Goal: Use online tool/utility: Utilize a website feature to perform a specific function

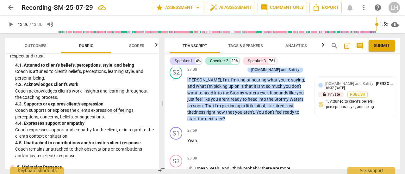
scroll to position [253, 0]
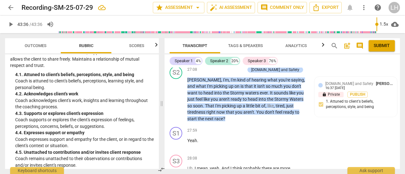
click at [245, 73] on p "Add competency" at bounding box center [230, 70] width 30 height 6
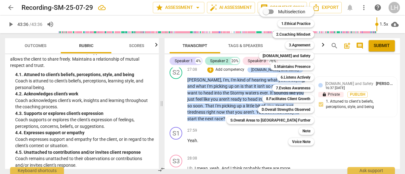
click at [276, 86] on b "7.Evokes Awareness" at bounding box center [293, 89] width 35 height 8
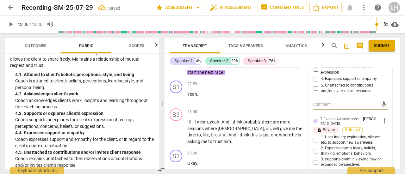
scroll to position [4662, 0]
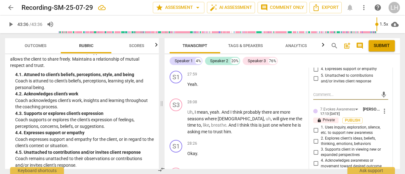
click at [316, 134] on input "1. Uses inquiry, exploration, silence, etc. to support new awareness" at bounding box center [316, 131] width 10 height 8
checkbox input "true"
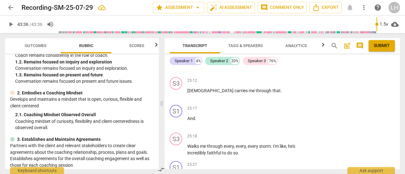
scroll to position [0, 0]
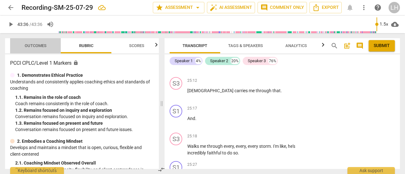
click at [27, 50] on button "Outcomes" at bounding box center [35, 45] width 51 height 15
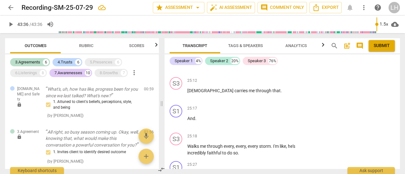
drag, startPoint x: 328, startPoint y: 8, endPoint x: 284, endPoint y: 189, distance: 186.9
click at [284, 0] on html "arrow_back Recording-SM-25-07-29 star Assessment arrow_drop_down auto_fix_high …" at bounding box center [202, 0] width 405 height 0
click at [326, 10] on span "Export" at bounding box center [326, 8] width 27 height 8
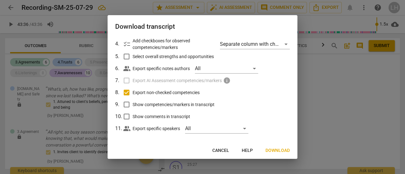
scroll to position [65, 0]
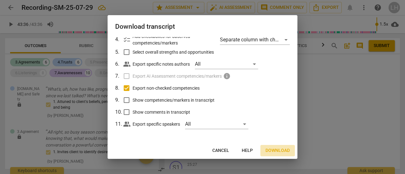
click at [271, 152] on span "Download" at bounding box center [278, 151] width 24 height 6
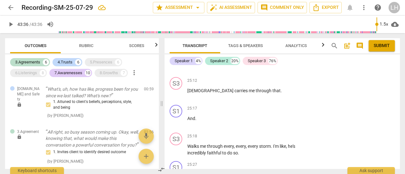
scroll to position [4060, 0]
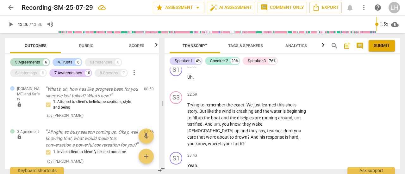
click at [98, 63] on div "5.Presences" at bounding box center [101, 62] width 22 height 6
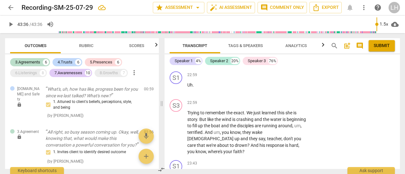
scroll to position [4068, 0]
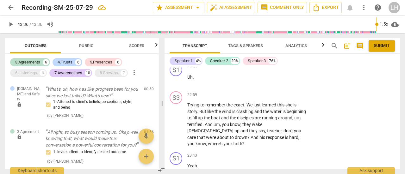
click at [105, 72] on div "8.Growths" at bounding box center [109, 73] width 18 height 6
click at [25, 73] on div "6.Listenings" at bounding box center [26, 73] width 22 height 6
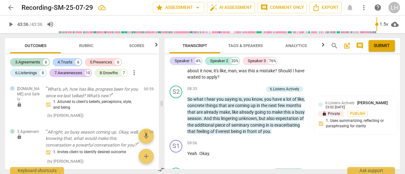
scroll to position [1425, 0]
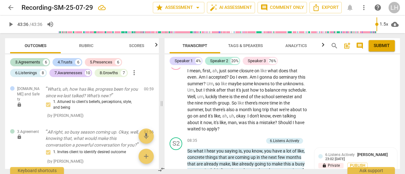
click at [41, 46] on span "Outcomes" at bounding box center [36, 45] width 22 height 5
click at [86, 47] on span "Rubric" at bounding box center [86, 45] width 14 height 5
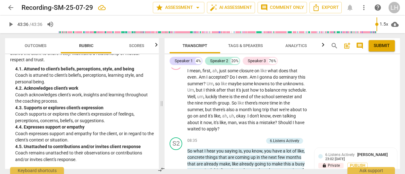
scroll to position [285, 0]
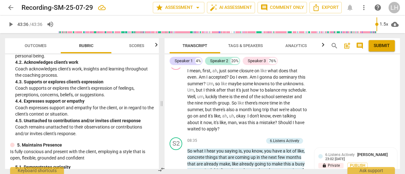
type input "2616"
